Goal: Information Seeking & Learning: Learn about a topic

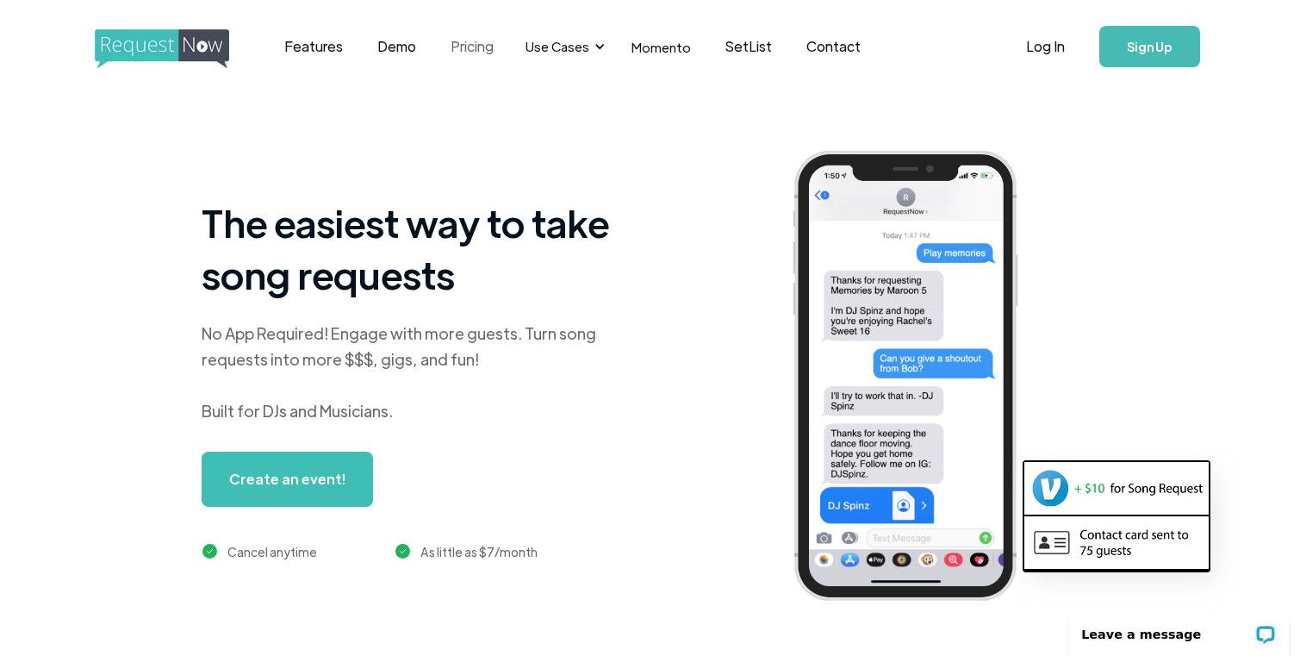
scroll to position [0, 3]
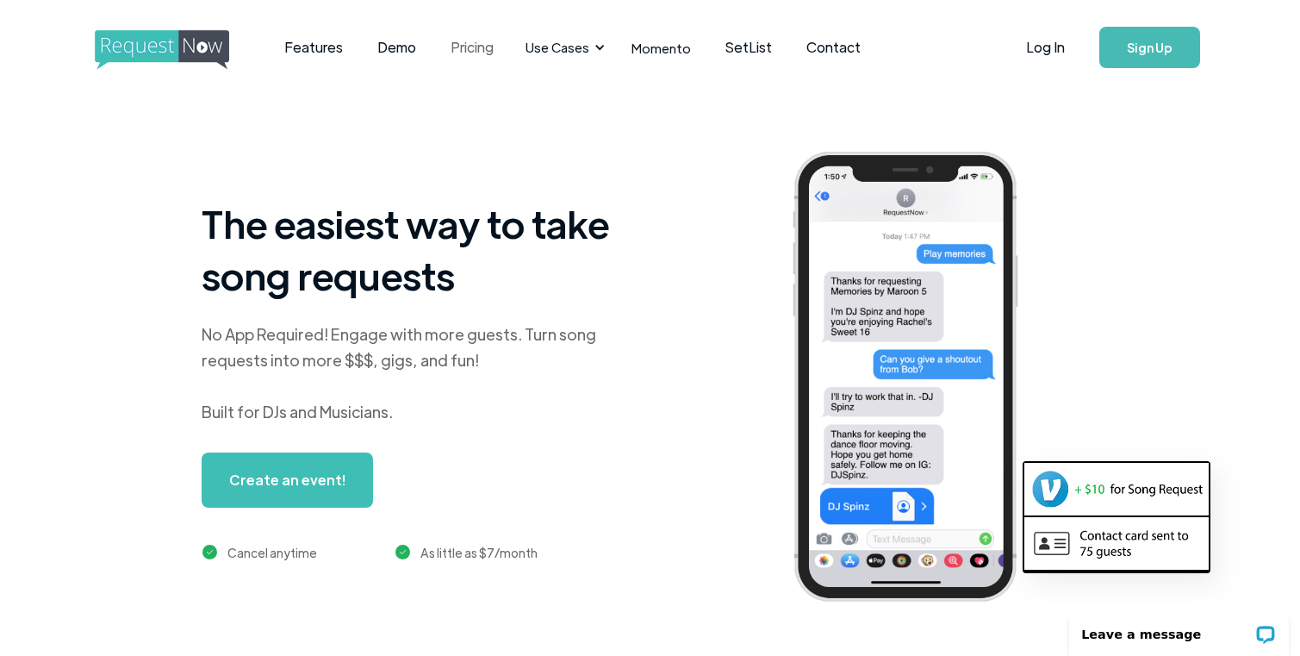
click at [468, 51] on link "Pricing" at bounding box center [472, 47] width 78 height 53
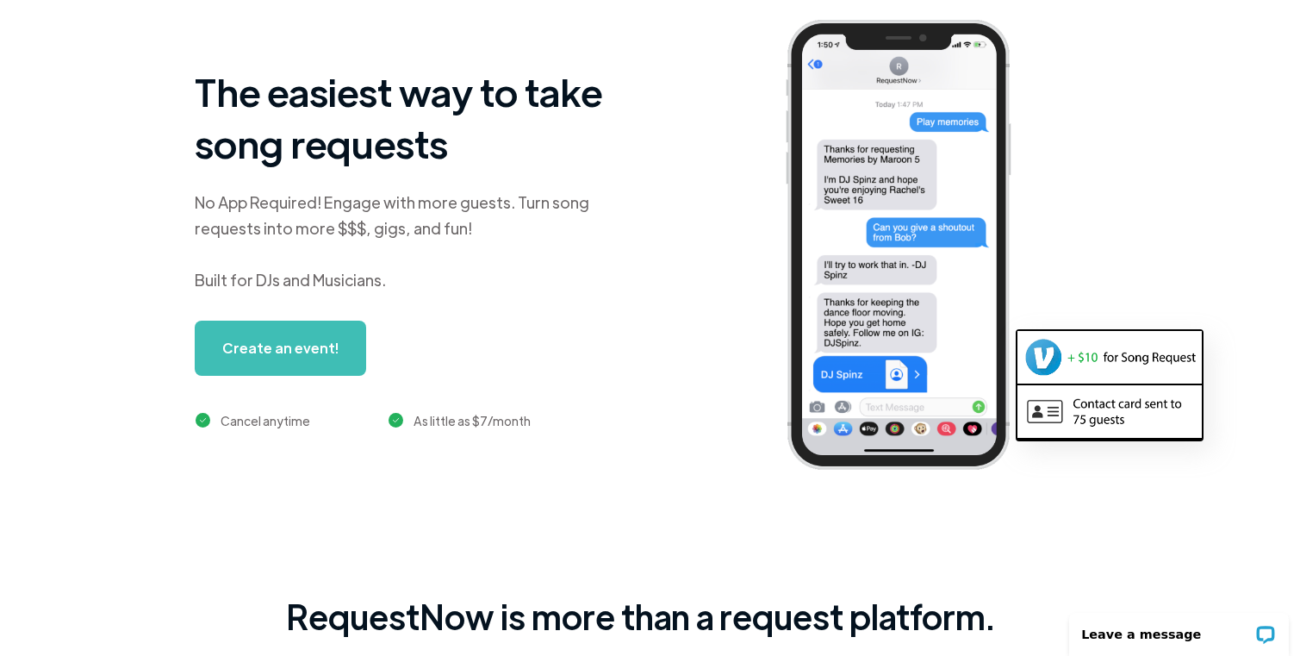
scroll to position [0, 9]
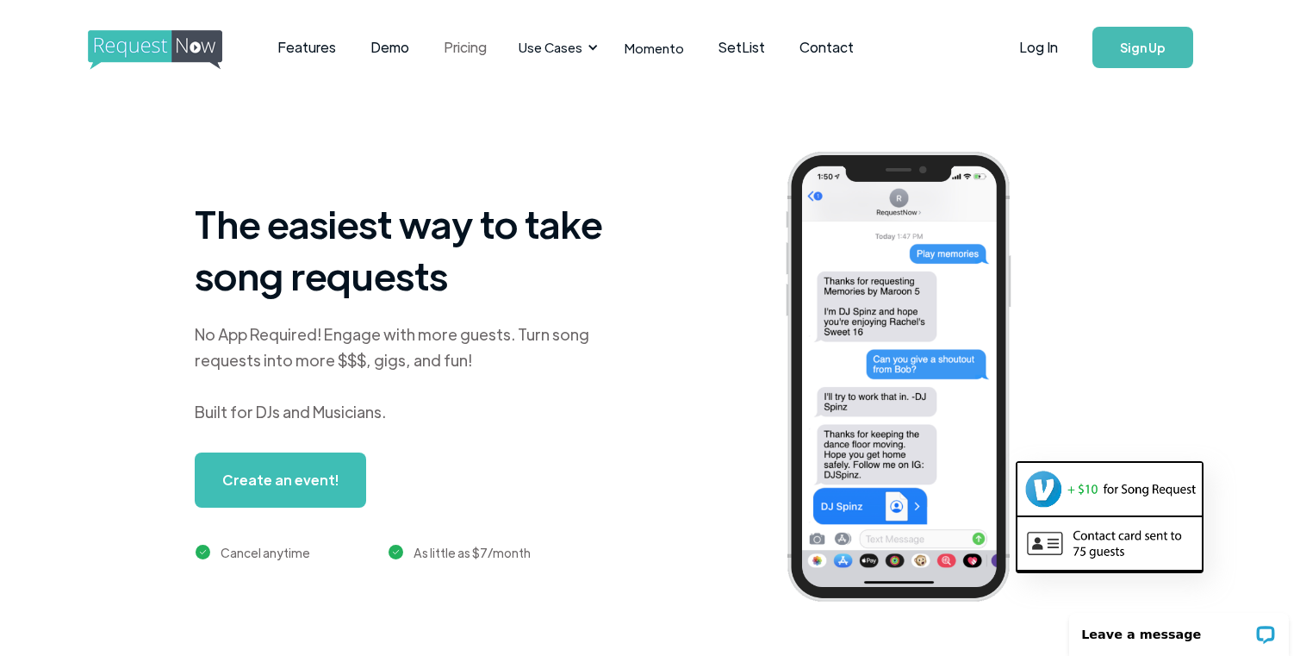
click at [477, 50] on link "Pricing" at bounding box center [466, 47] width 78 height 53
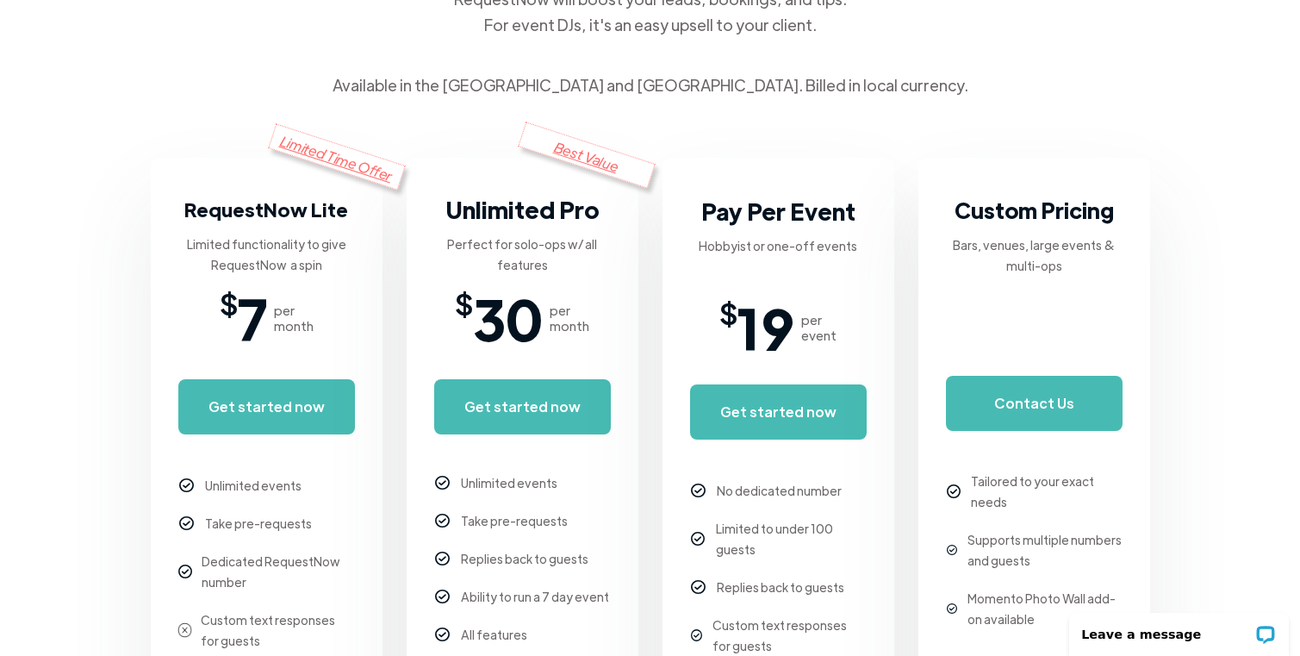
scroll to position [253, 0]
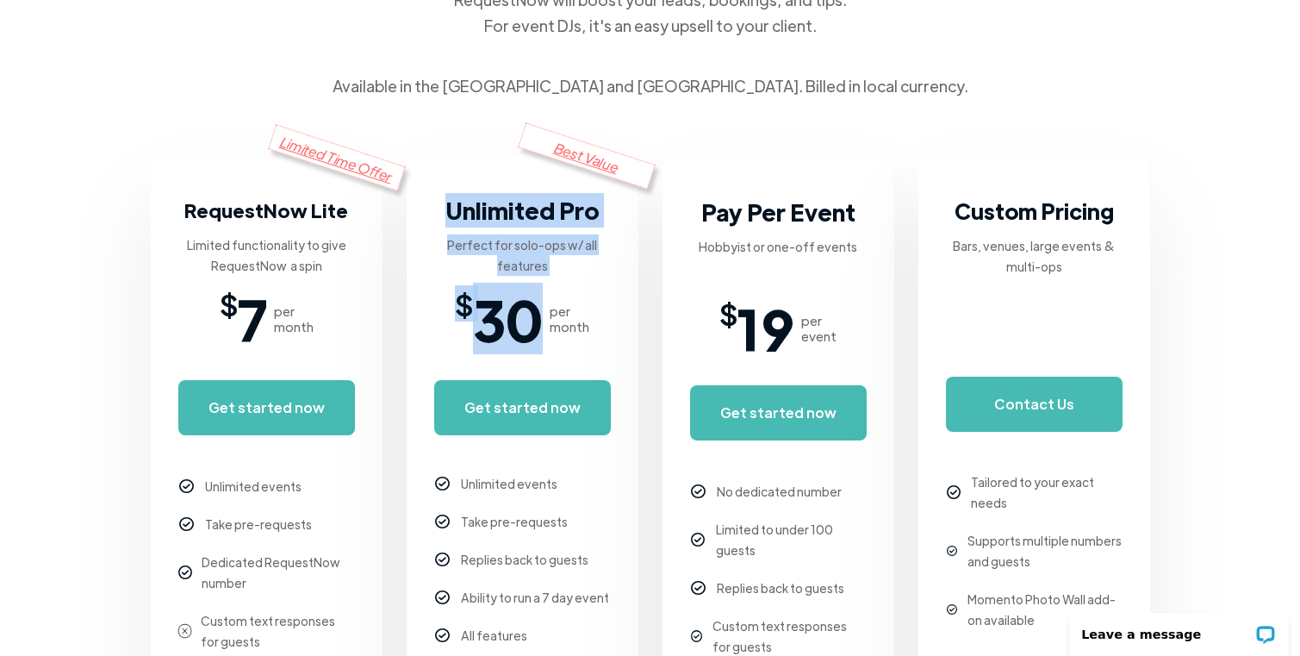
drag, startPoint x: 544, startPoint y: 322, endPoint x: 430, endPoint y: 214, distance: 157.3
click at [430, 214] on div "Best Value Unlimited Pro Perfect for solo-ops w/ all features $ 30 per month Ge…" at bounding box center [523, 469] width 232 height 620
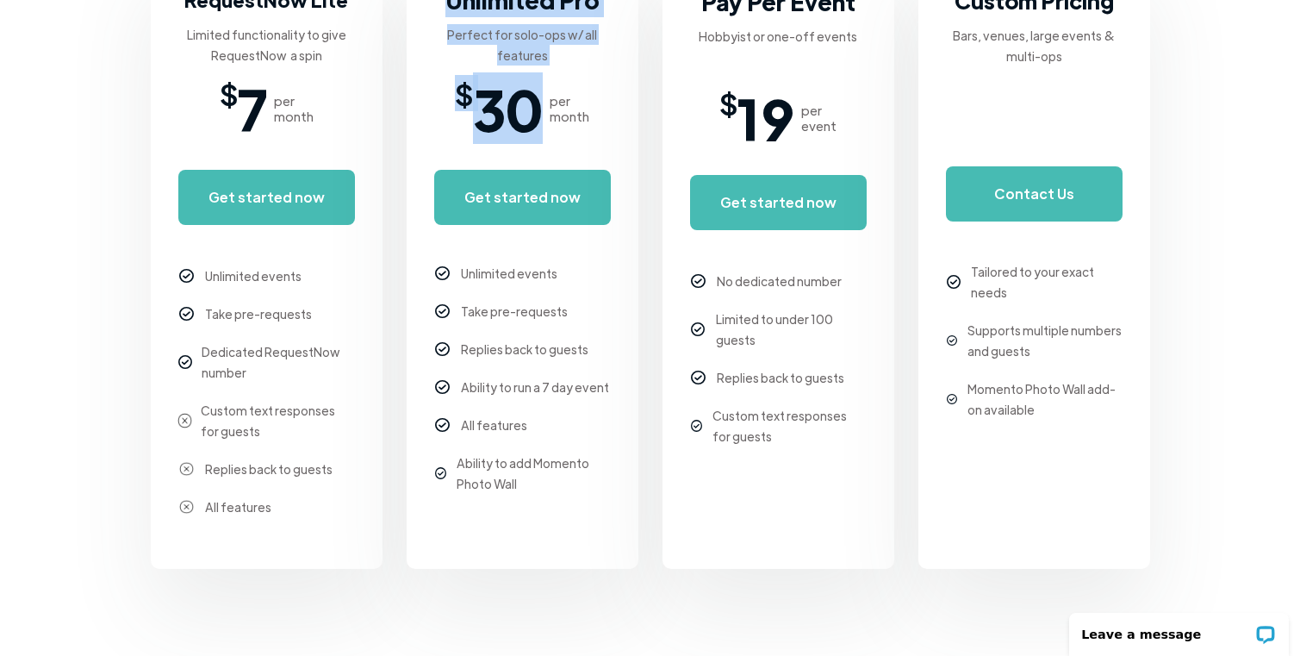
scroll to position [473, 0]
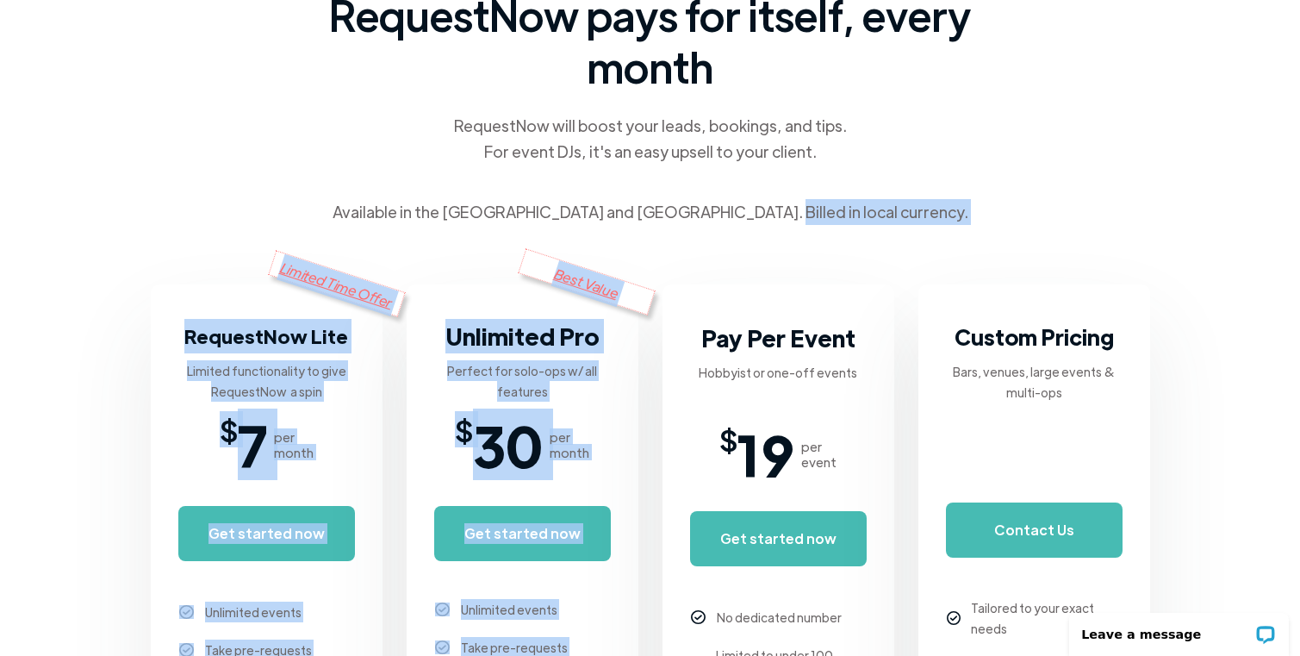
drag, startPoint x: 514, startPoint y: 445, endPoint x: 496, endPoint y: 242, distance: 203.2
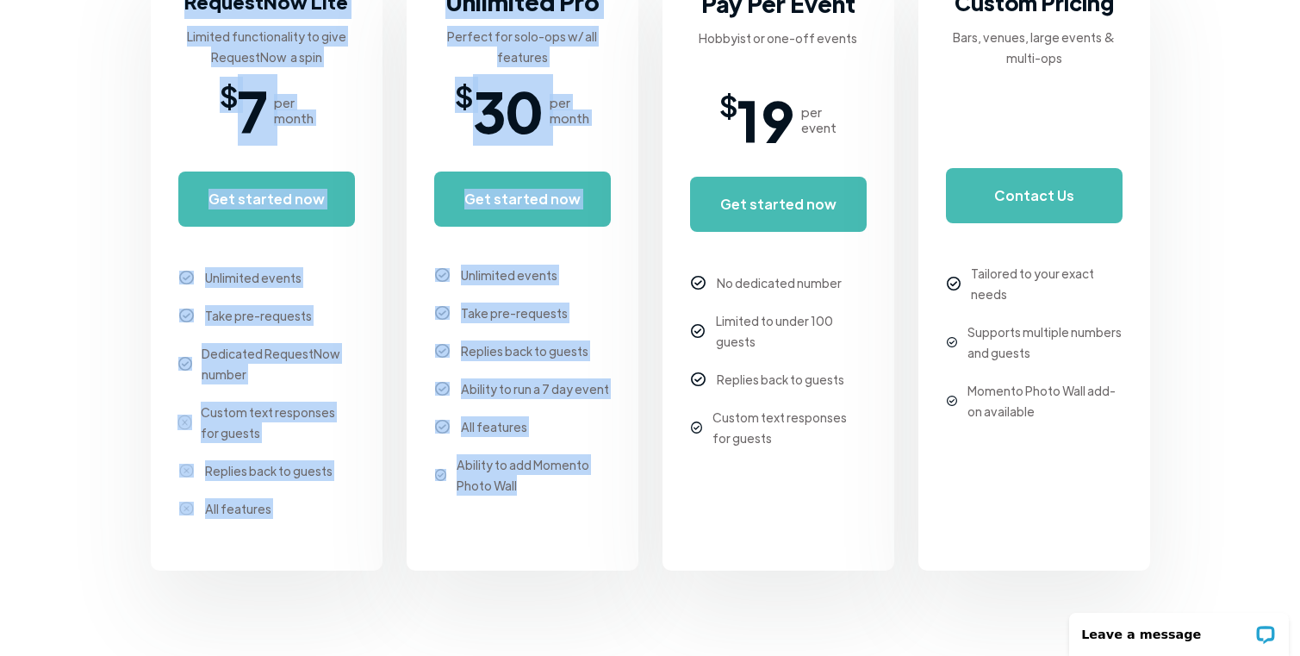
scroll to position [0, 0]
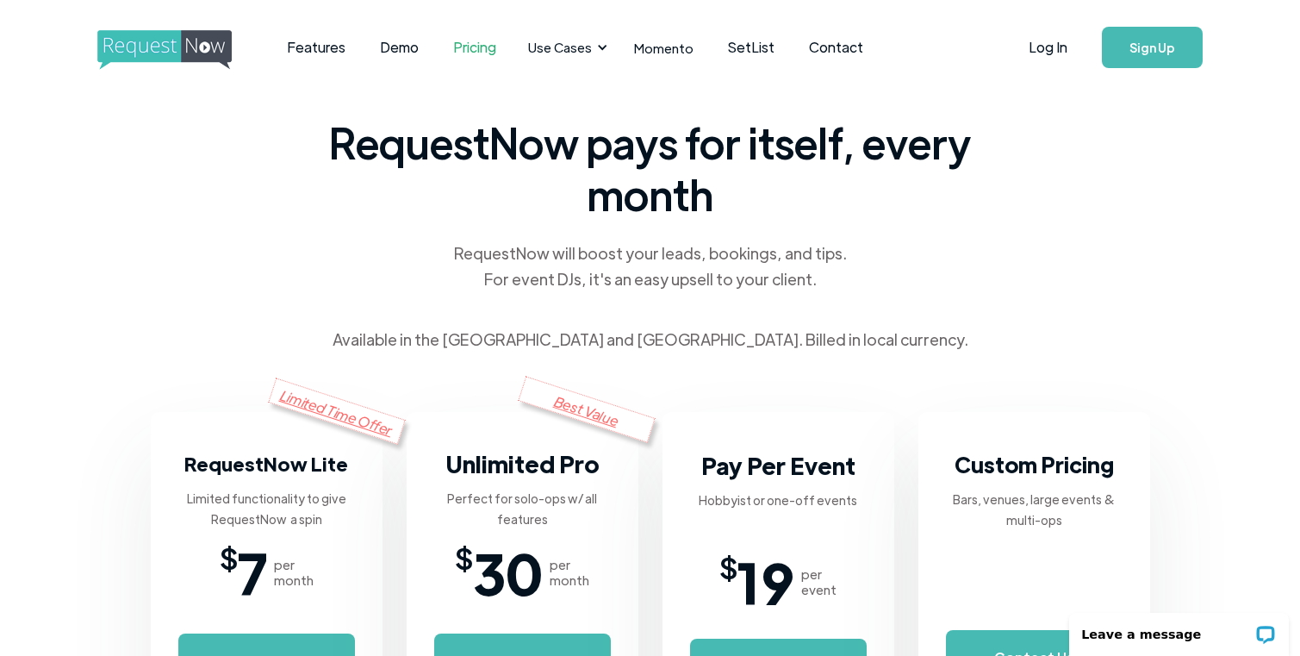
click at [612, 144] on span "RequestNow pays for itself, every month" at bounding box center [650, 167] width 655 height 103
click at [645, 43] on link "Momento" at bounding box center [664, 47] width 94 height 51
